Goal: Find contact information: Find contact information

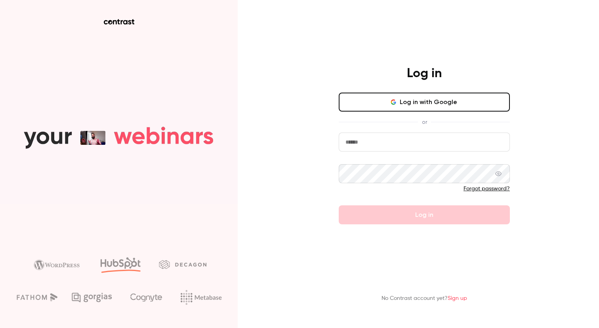
type input "**********"
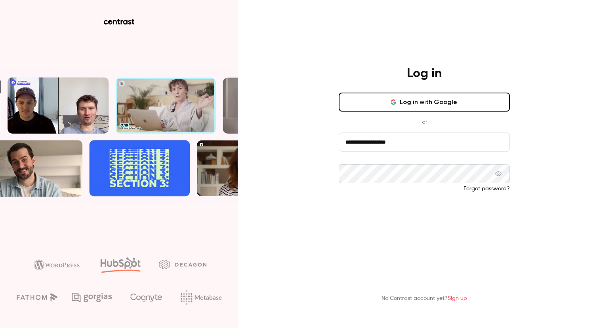
click at [428, 210] on button "Log in" at bounding box center [424, 215] width 171 height 19
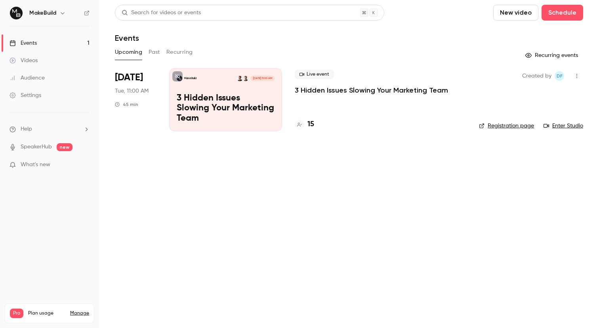
click at [353, 89] on p "3 Hidden Issues Slowing Your Marketing Team" at bounding box center [371, 91] width 153 height 10
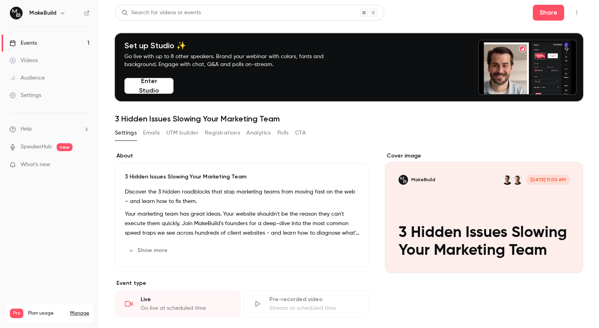
click at [225, 134] on button "Registrations" at bounding box center [222, 133] width 35 height 13
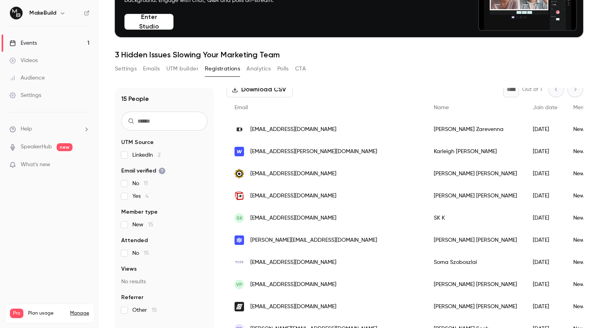
scroll to position [49, 0]
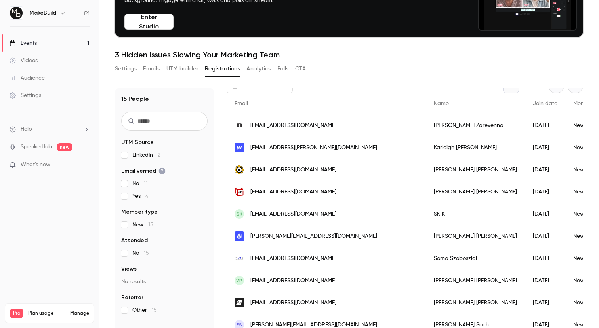
drag, startPoint x: 339, startPoint y: 126, endPoint x: 282, endPoint y: 126, distance: 57.4
click at [282, 126] on span "[EMAIL_ADDRESS][DOMAIN_NAME]" at bounding box center [293, 126] width 86 height 8
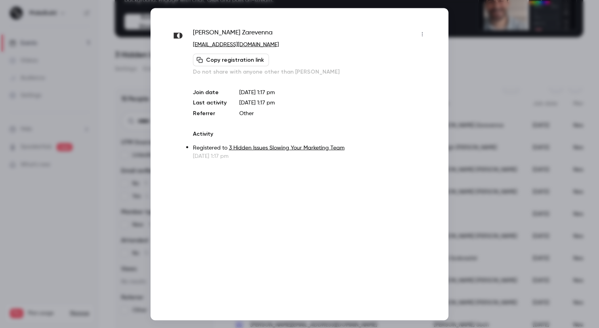
drag, startPoint x: 290, startPoint y: 46, endPoint x: 225, endPoint y: 46, distance: 65.3
click at [225, 46] on p "[EMAIL_ADDRESS][DOMAIN_NAME]" at bounding box center [311, 44] width 236 height 8
copy link "[DOMAIN_NAME]"
click at [485, 69] on div at bounding box center [299, 164] width 599 height 328
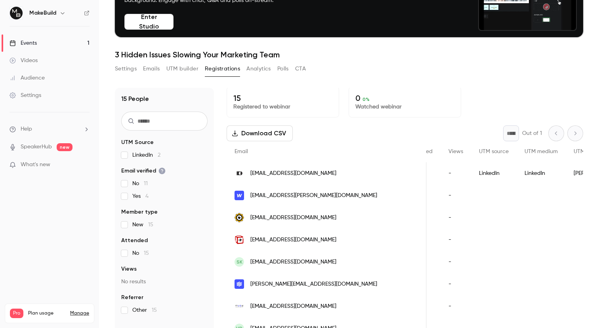
scroll to position [0, 0]
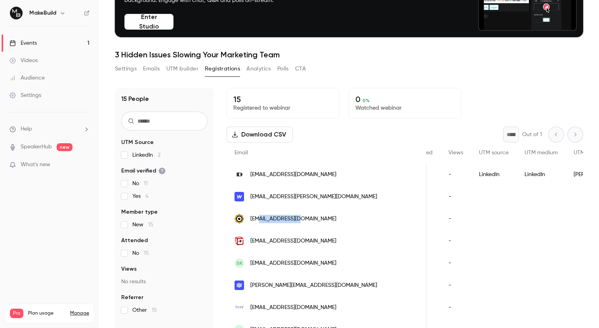
drag, startPoint x: 303, startPoint y: 219, endPoint x: 261, endPoint y: 219, distance: 42.0
click at [261, 219] on div "[EMAIL_ADDRESS][DOMAIN_NAME]" at bounding box center [327, 219] width 200 height 22
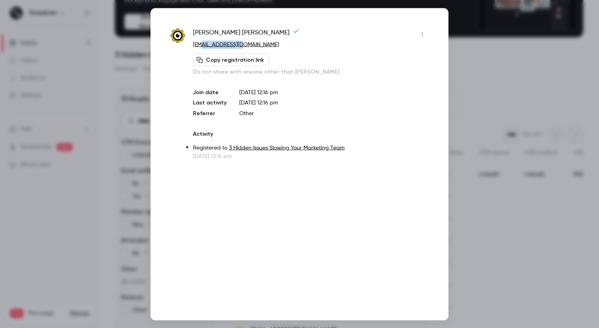
drag, startPoint x: 263, startPoint y: 42, endPoint x: 203, endPoint y: 45, distance: 60.3
click at [203, 45] on p "[EMAIL_ADDRESS][DOMAIN_NAME]" at bounding box center [311, 44] width 236 height 8
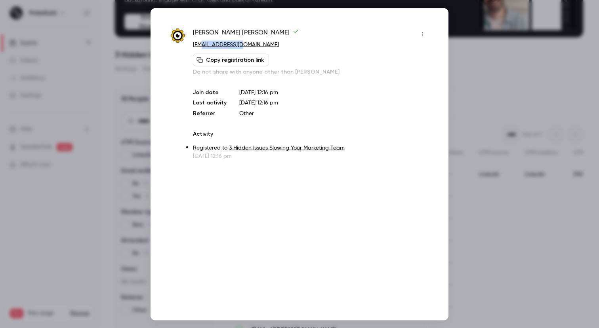
copy link "[DOMAIN_NAME]"
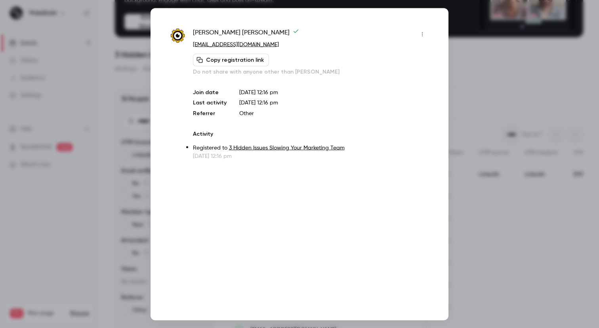
click at [523, 33] on div at bounding box center [299, 164] width 599 height 328
